Goal: Task Accomplishment & Management: Use online tool/utility

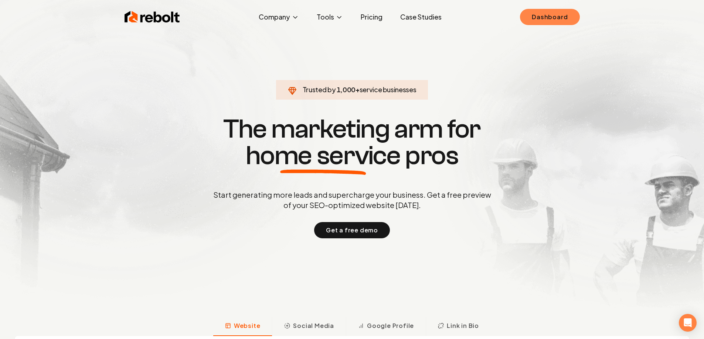
click at [564, 9] on link "Dashboard" at bounding box center [549, 17] width 59 height 16
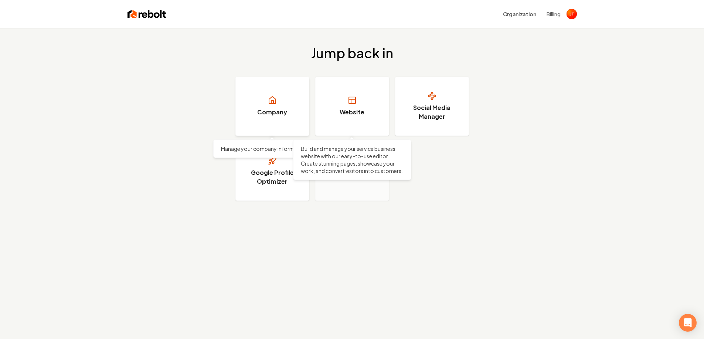
click at [296, 120] on link "Company" at bounding box center [272, 106] width 74 height 59
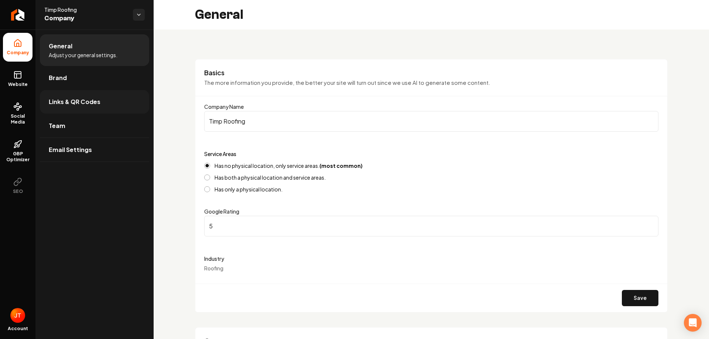
click at [86, 107] on link "Links & QR Codes" at bounding box center [94, 102] width 109 height 24
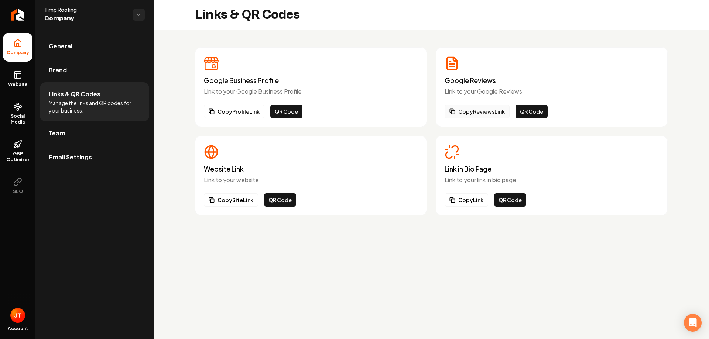
click at [499, 115] on button "Copy Reviews Link" at bounding box center [477, 111] width 65 height 13
